Goal: Information Seeking & Learning: Learn about a topic

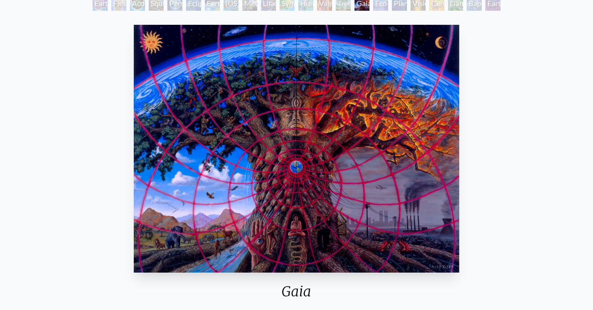
scroll to position [63, 0]
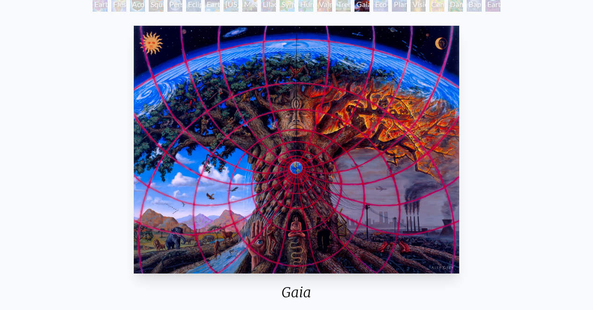
click at [392, 6] on div "Planetary Prayers" at bounding box center [399, 4] width 15 height 15
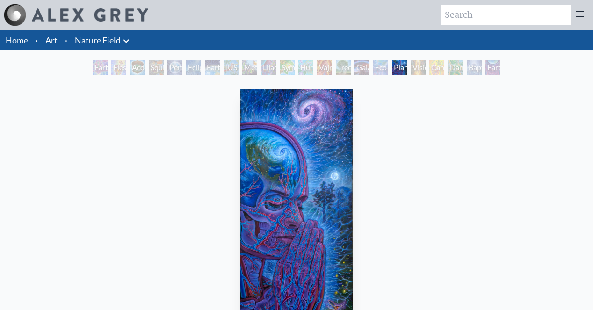
click at [444, 67] on div "Cannabis Mudra" at bounding box center [436, 67] width 15 height 15
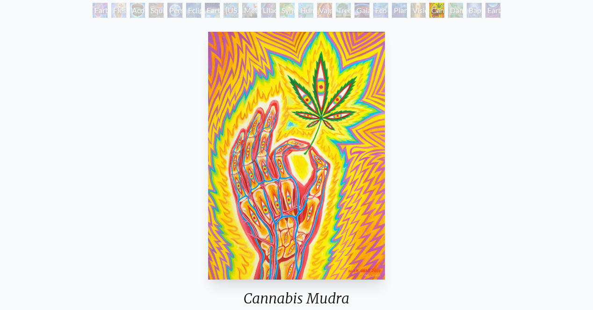
scroll to position [58, 0]
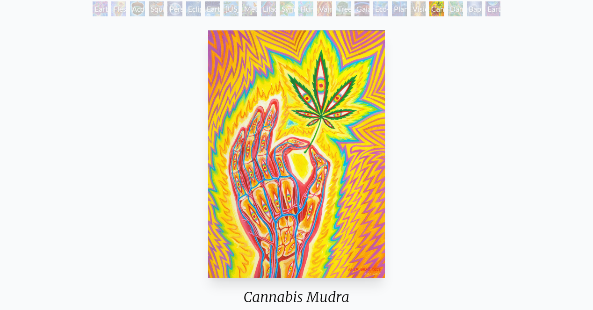
click at [93, 6] on div "Earth Witness" at bounding box center [100, 8] width 15 height 15
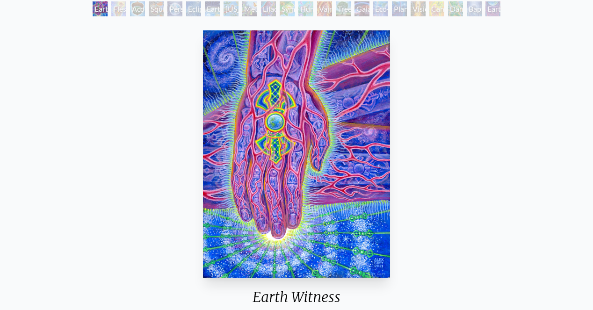
click at [136, 11] on div "Acorn Dream" at bounding box center [137, 8] width 15 height 15
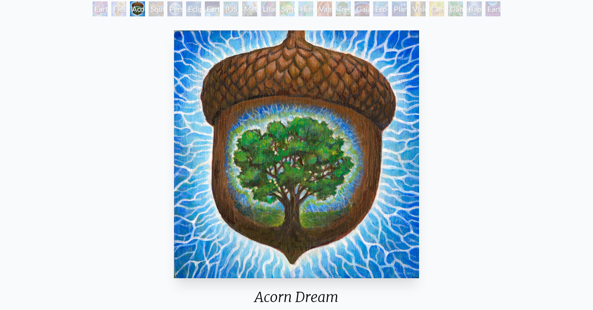
click at [170, 11] on div "Person Planet" at bounding box center [174, 8] width 15 height 15
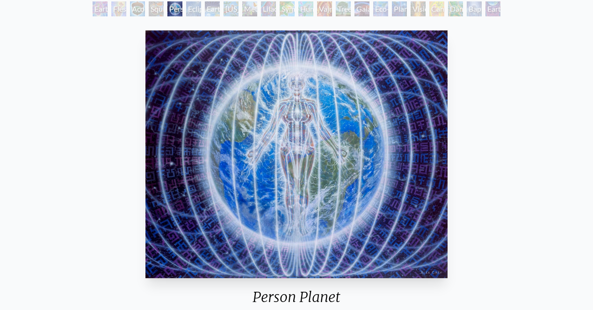
click at [210, 12] on div "Earth Energies" at bounding box center [212, 8] width 15 height 15
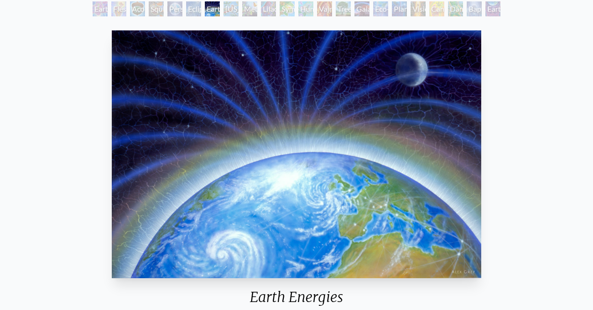
click at [243, 13] on div "Metamorphosis" at bounding box center [249, 8] width 15 height 15
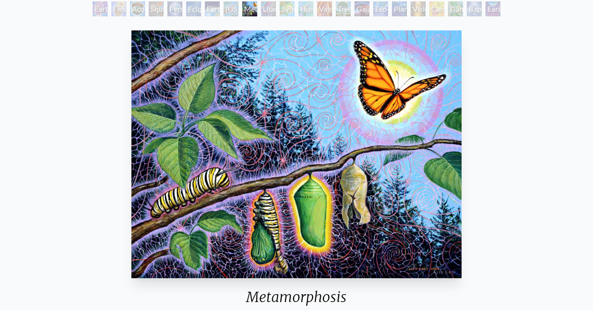
click at [280, 5] on div "Symbiosis: Gall Wasp & Oak Tree" at bounding box center [287, 8] width 15 height 15
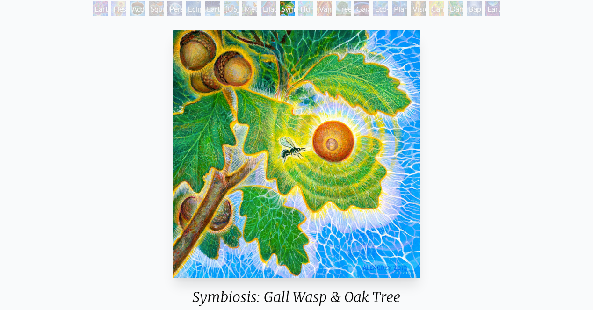
click at [351, 7] on div "Tree & Person" at bounding box center [343, 8] width 15 height 15
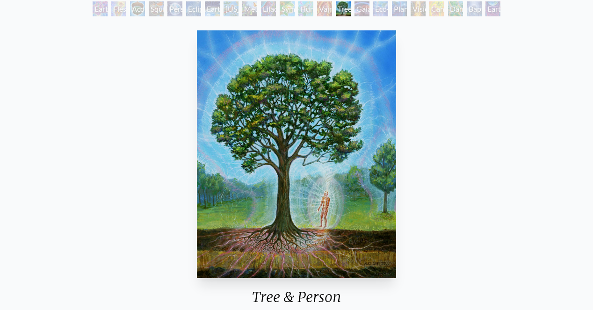
click at [375, 9] on div "Eco-Atlas" at bounding box center [380, 8] width 15 height 15
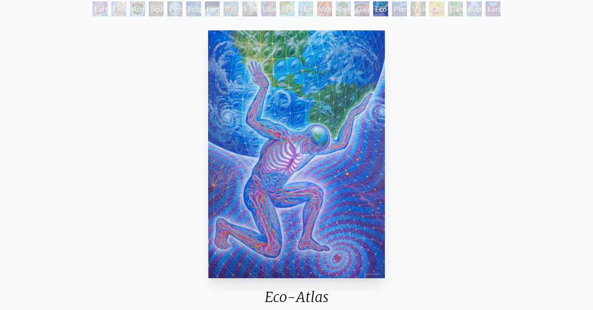
click at [407, 9] on div "Planetary Prayers" at bounding box center [399, 8] width 15 height 15
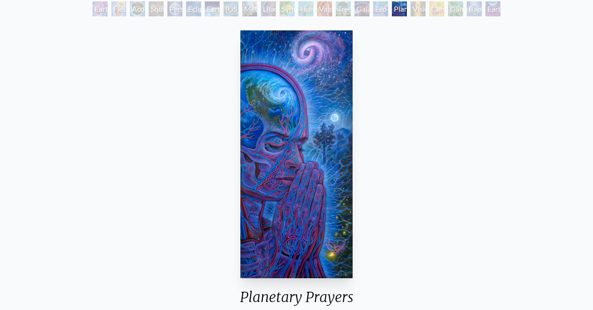
click at [438, 7] on div "Cannabis Mudra" at bounding box center [436, 8] width 15 height 15
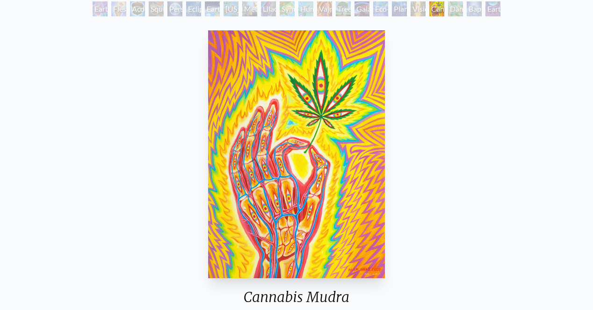
click at [476, 7] on div "Baptism in the Ocean of Awareness" at bounding box center [474, 8] width 15 height 15
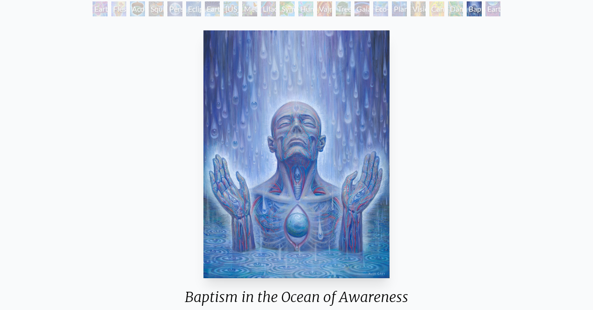
click at [500, 3] on div "Earthmind" at bounding box center [492, 8] width 15 height 15
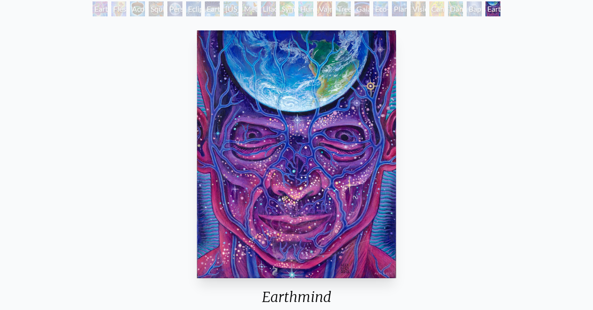
click at [481, 9] on div "Baptism in the Ocean of Awareness" at bounding box center [474, 8] width 15 height 15
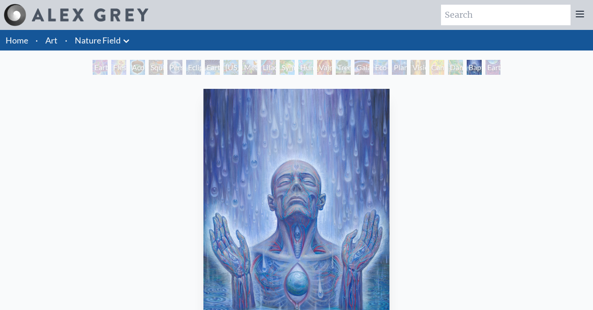
click at [105, 36] on link "Nature Field" at bounding box center [98, 40] width 46 height 13
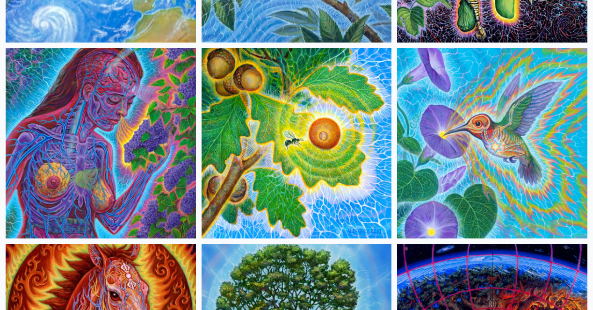
scroll to position [642, 0]
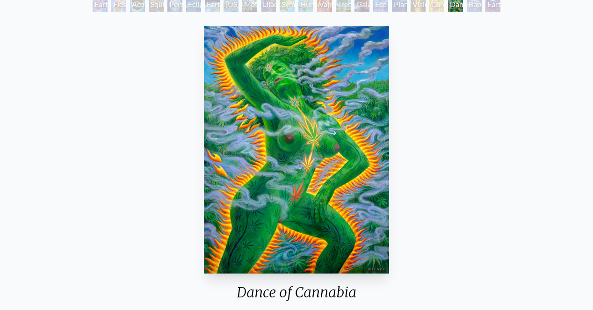
scroll to position [66, 0]
